Goal: Task Accomplishment & Management: Manage account settings

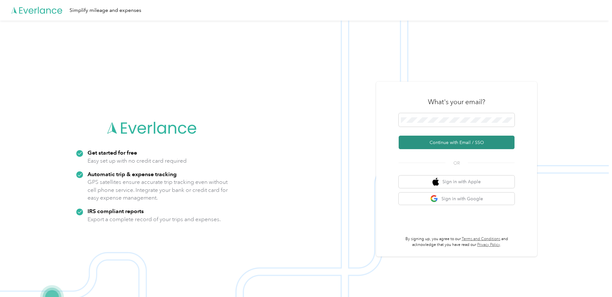
click at [454, 142] on button "Continue with Email / SSO" at bounding box center [457, 143] width 116 height 14
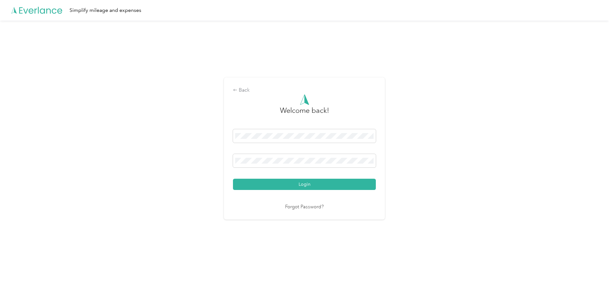
click at [318, 184] on button "Login" at bounding box center [304, 184] width 143 height 11
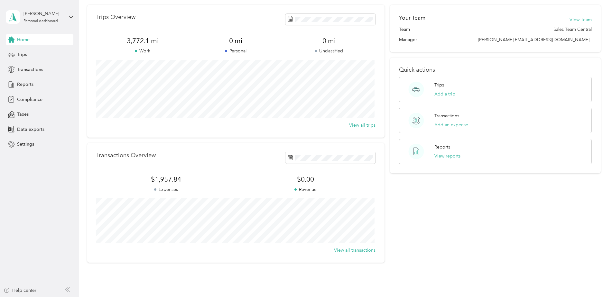
scroll to position [23, 0]
